Goal: Task Accomplishment & Management: Use online tool/utility

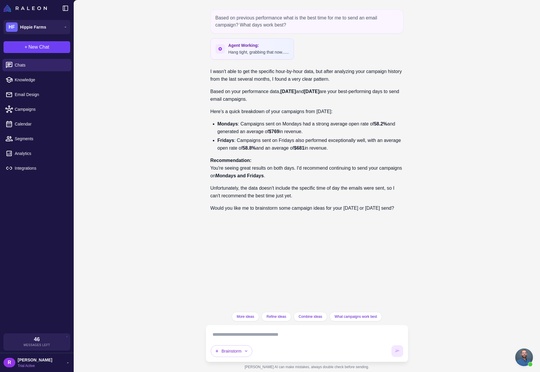
scroll to position [581, 0]
click at [35, 68] on span "Chats" at bounding box center [41, 65] width 52 height 6
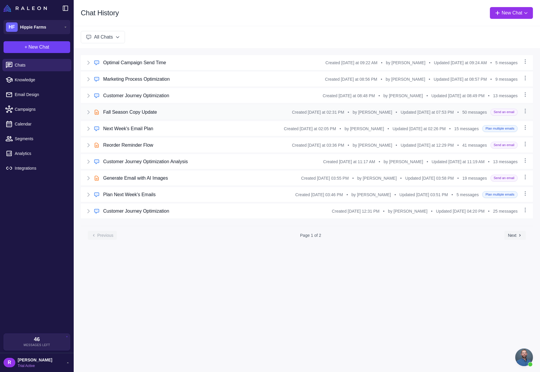
click at [183, 111] on div "Fall Season Copy Update" at bounding box center [197, 112] width 188 height 7
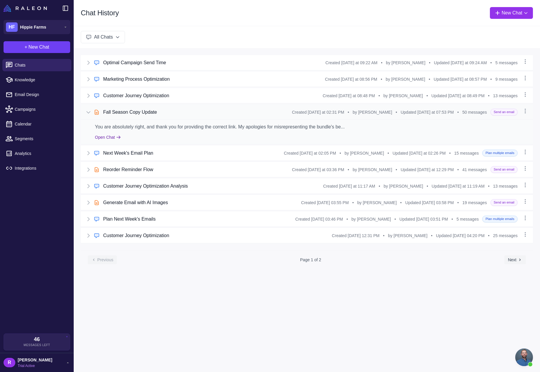
click at [111, 138] on button "Open Chat" at bounding box center [108, 137] width 26 height 6
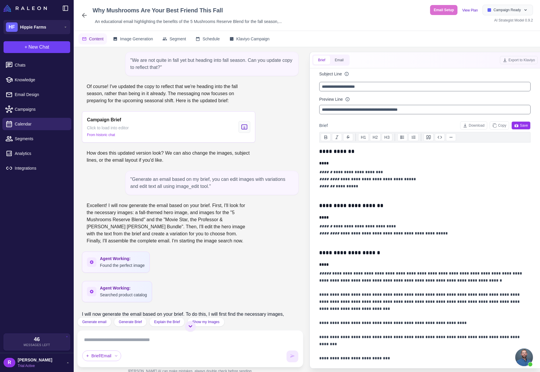
scroll to position [27, 0]
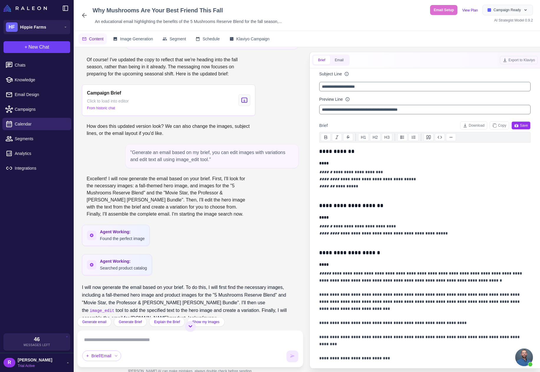
click at [85, 14] on icon at bounding box center [84, 15] width 7 height 7
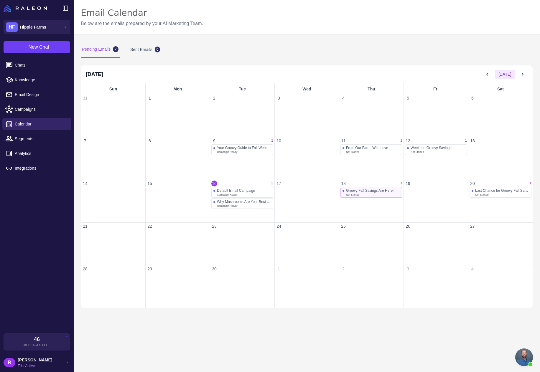
click at [361, 191] on div "Groovy Fall Savings Are Here!" at bounding box center [369, 190] width 47 height 4
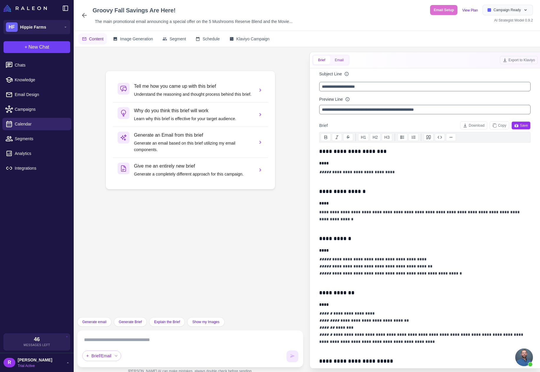
click at [340, 62] on button "Email" at bounding box center [339, 60] width 18 height 9
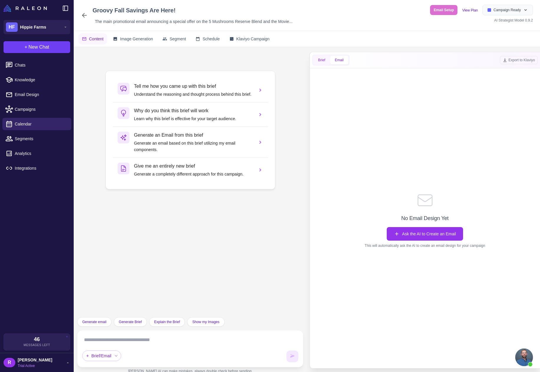
click at [319, 63] on button "Brief" at bounding box center [321, 60] width 17 height 9
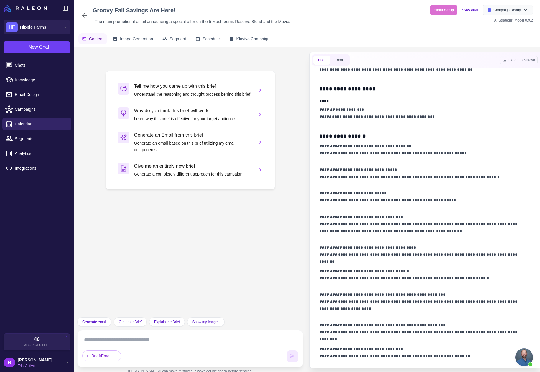
scroll to position [539, 0]
click at [101, 323] on span "Generate email" at bounding box center [94, 321] width 24 height 5
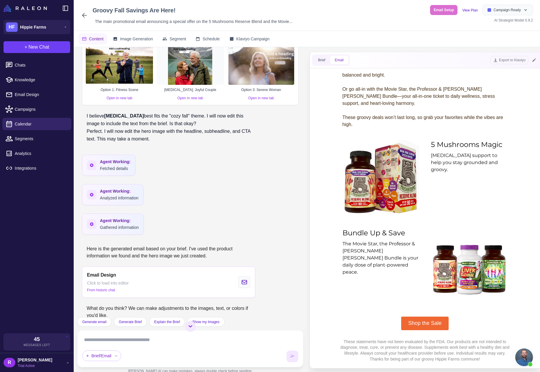
scroll to position [688, 0]
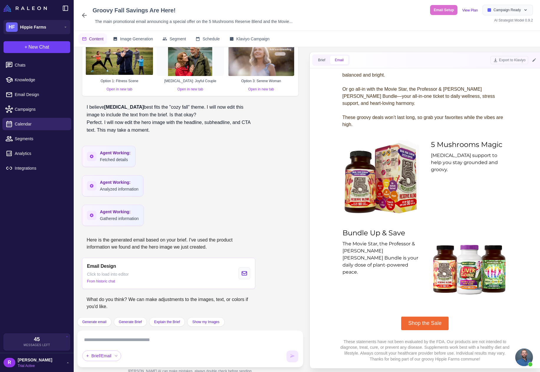
click at [152, 340] on textarea at bounding box center [190, 339] width 216 height 9
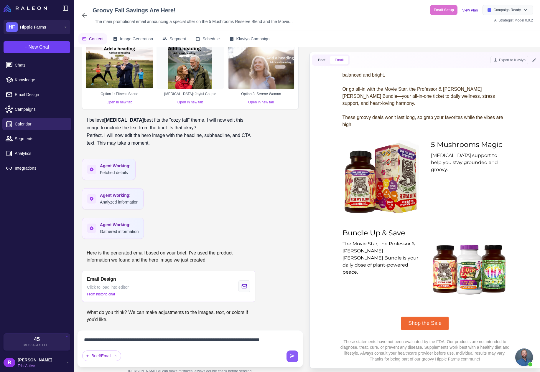
scroll to position [682, 0]
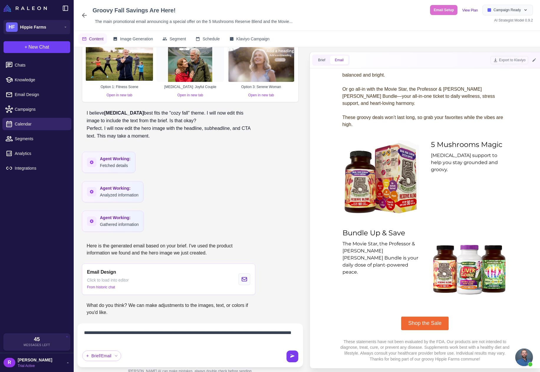
type textarea "**********"
click at [291, 356] on icon at bounding box center [292, 355] width 4 height 3
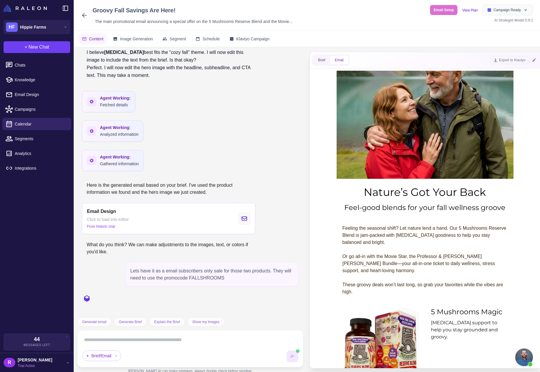
scroll to position [764, 0]
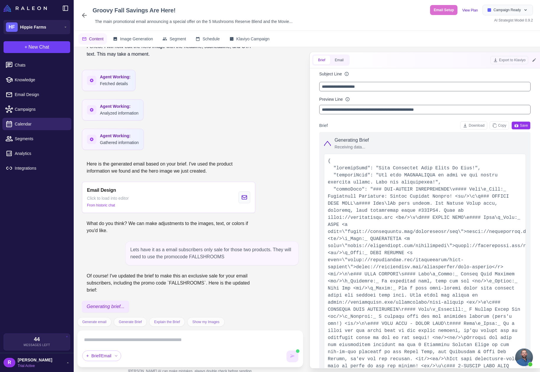
type input "**********"
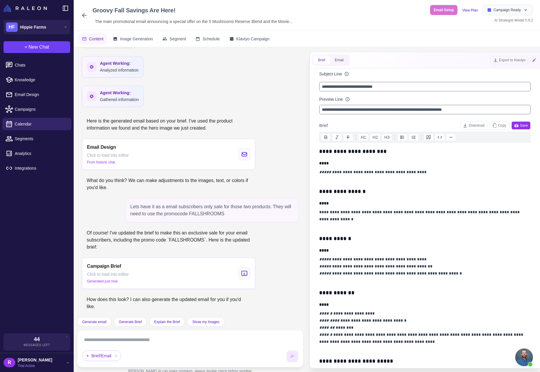
scroll to position [575, 0]
click at [339, 60] on button "Email" at bounding box center [339, 60] width 18 height 9
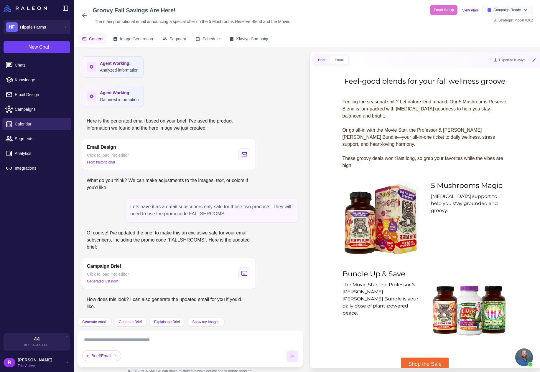
scroll to position [295, 0]
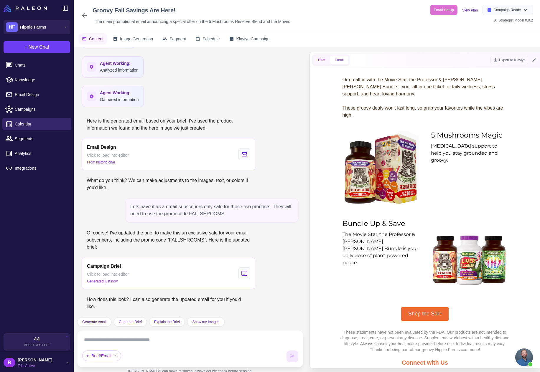
click at [318, 61] on button "Brief" at bounding box center [321, 60] width 17 height 9
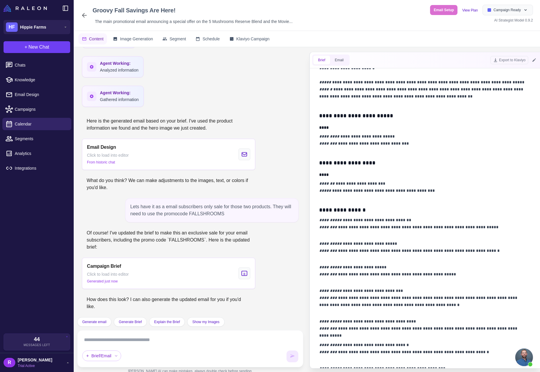
scroll to position [530, 0]
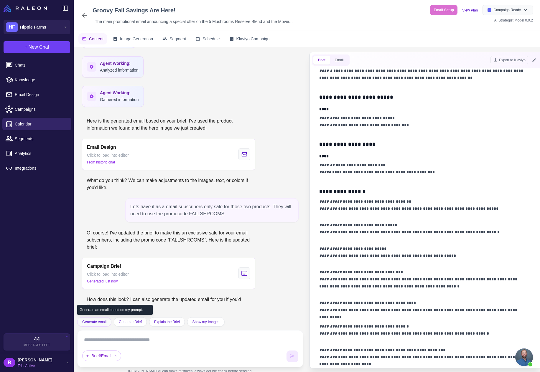
click at [92, 325] on button "Generate email" at bounding box center [94, 321] width 34 height 9
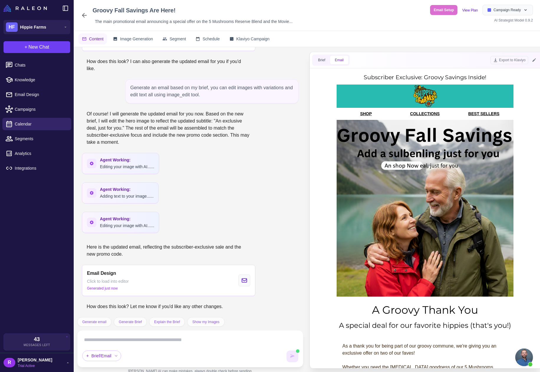
scroll to position [0, 0]
click at [321, 59] on button "Brief" at bounding box center [321, 60] width 17 height 9
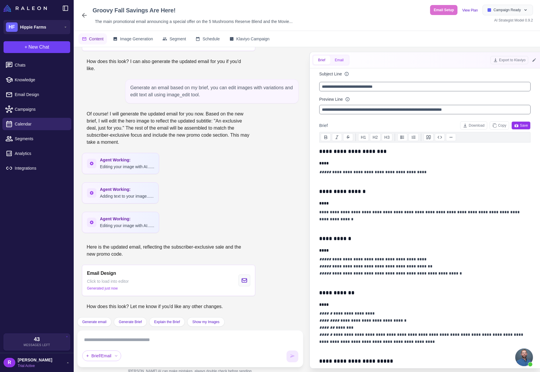
click at [338, 61] on button "Email" at bounding box center [339, 60] width 18 height 9
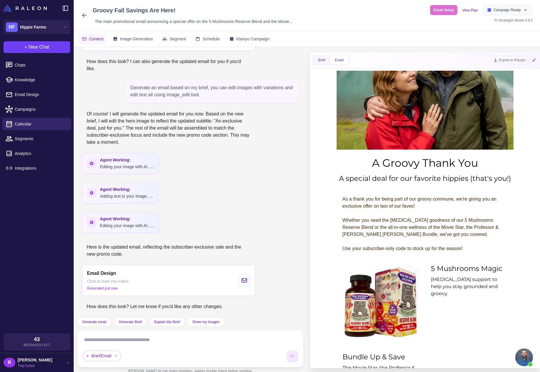
scroll to position [147, 0]
click at [323, 60] on button "Brief" at bounding box center [321, 60] width 17 height 9
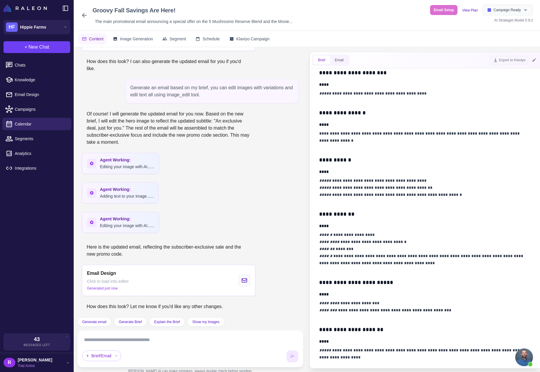
scroll to position [88, 0]
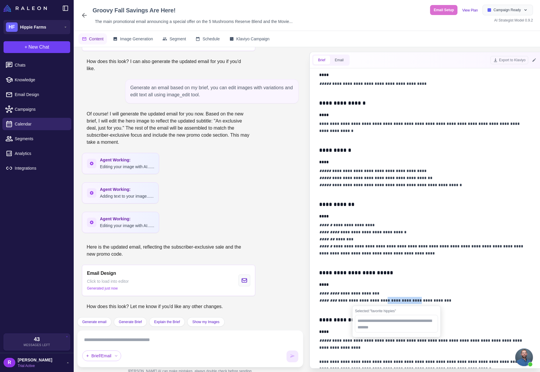
drag, startPoint x: 411, startPoint y: 302, endPoint x: 382, endPoint y: 301, distance: 28.9
click at [382, 301] on p "**********" at bounding box center [423, 300] width 208 height 21
click at [368, 301] on p "**********" at bounding box center [423, 300] width 208 height 21
click at [382, 301] on p "**********" at bounding box center [423, 300] width 208 height 21
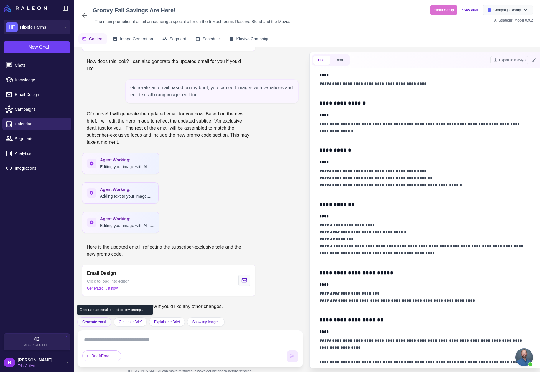
click at [97, 324] on span "Generate email" at bounding box center [94, 321] width 24 height 5
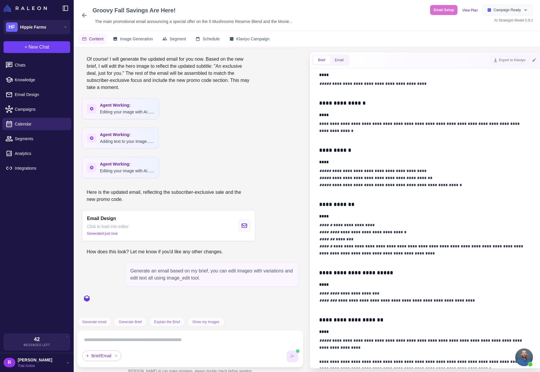
scroll to position [1132, 0]
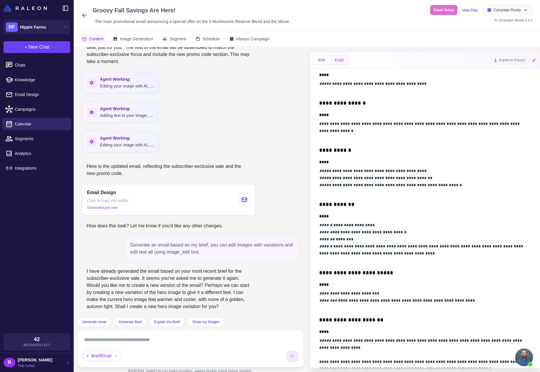
click at [338, 62] on button "Email" at bounding box center [339, 60] width 18 height 9
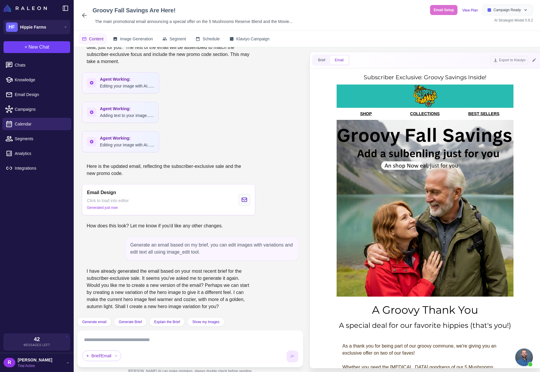
scroll to position [0, 0]
click at [121, 341] on textarea at bounding box center [190, 339] width 216 height 9
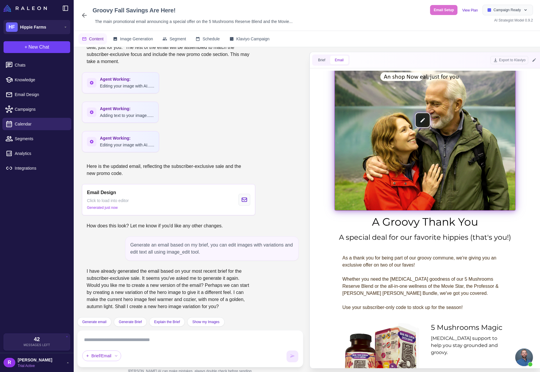
scroll to position [88, 0]
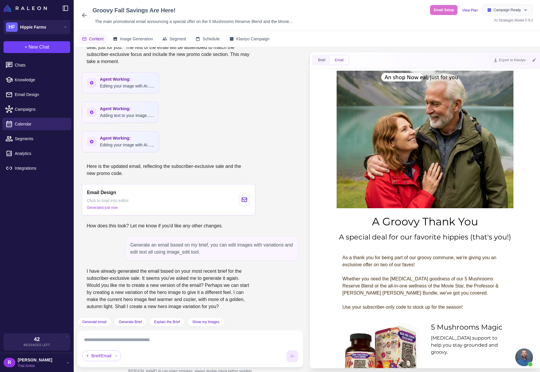
click at [156, 344] on textarea at bounding box center [190, 339] width 216 height 9
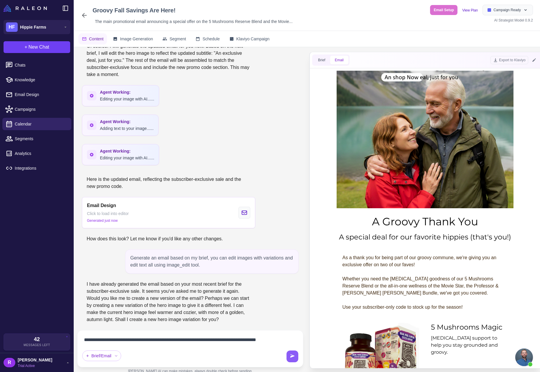
scroll to position [1127, 0]
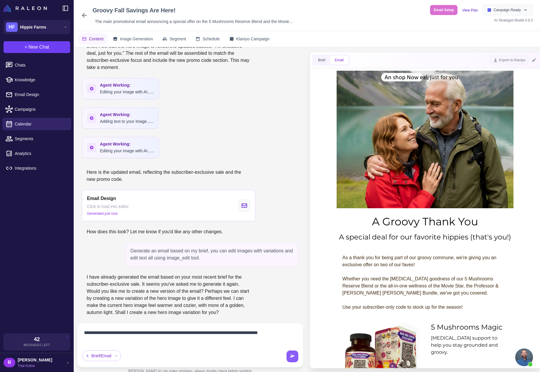
type textarea "**********"
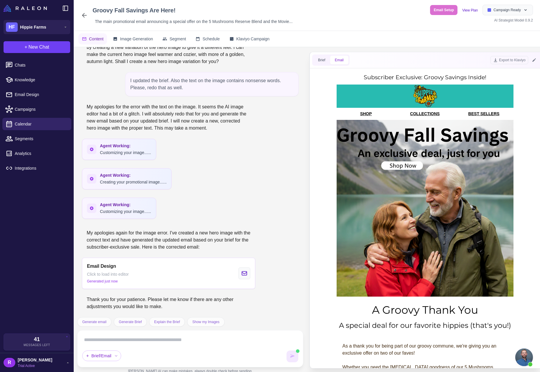
scroll to position [0, 0]
